Goal: Task Accomplishment & Management: Manage account settings

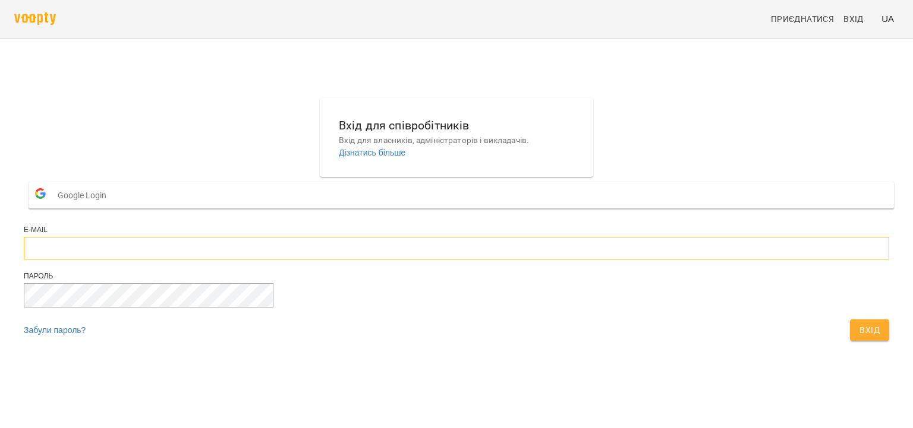
click at [371, 260] on input "email" at bounding box center [456, 248] width 865 height 23
type input "**********"
click at [850, 320] on button "Вхід" at bounding box center [869, 330] width 39 height 21
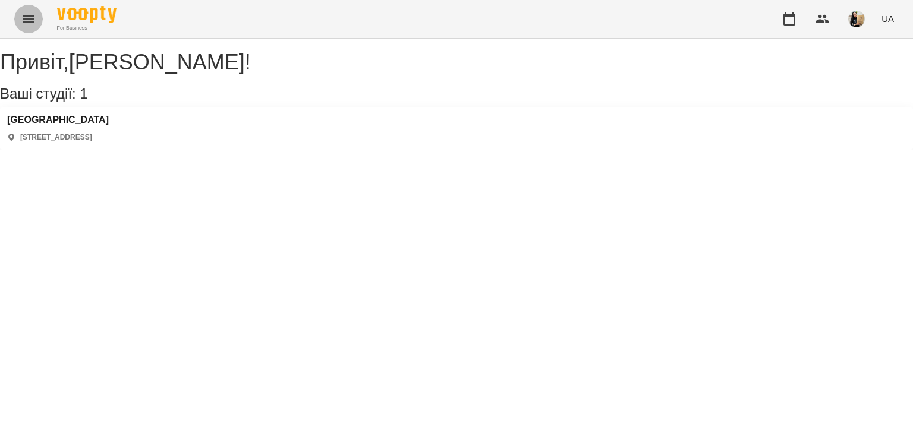
click at [30, 23] on icon "Menu" at bounding box center [28, 19] width 14 height 14
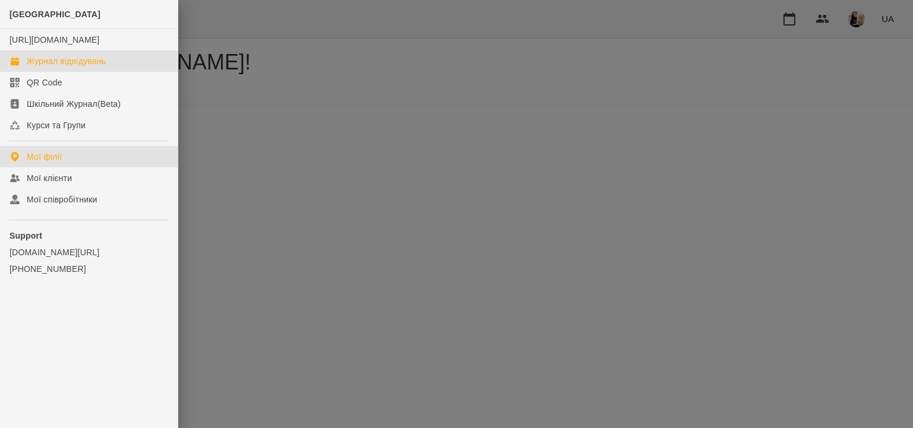
click at [75, 67] on div "Журнал відвідувань" at bounding box center [66, 61] width 79 height 12
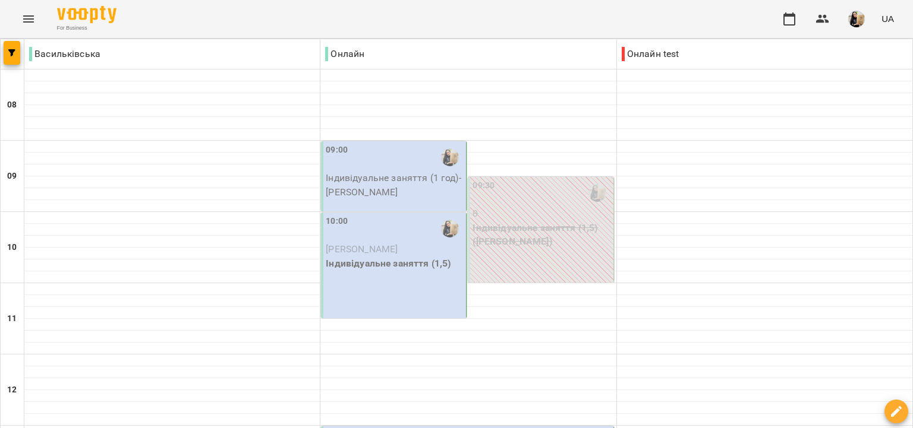
click at [354, 251] on span "Мушак Ірина" at bounding box center [362, 249] width 72 height 11
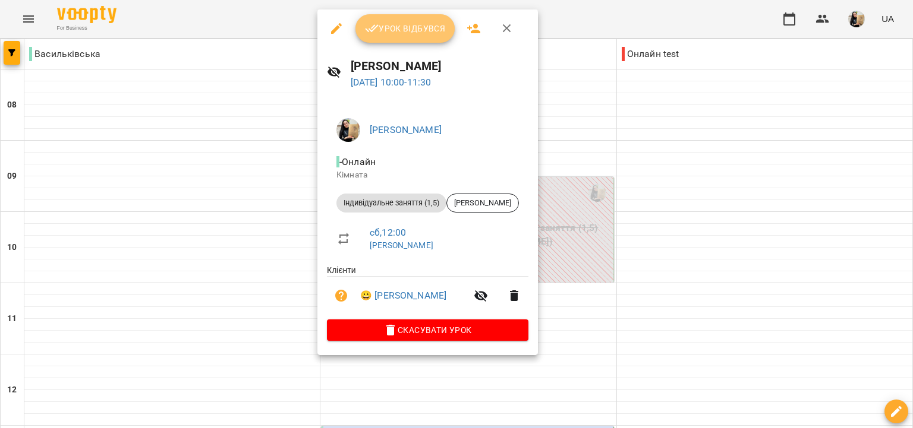
click at [393, 26] on span "Урок відбувся" at bounding box center [405, 28] width 81 height 14
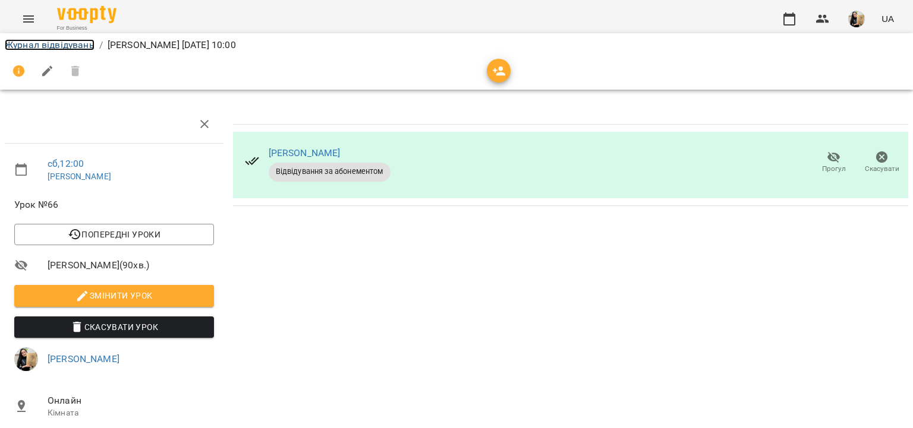
click at [70, 47] on link "Журнал відвідувань" at bounding box center [50, 44] width 90 height 11
